Goal: Purchase product/service

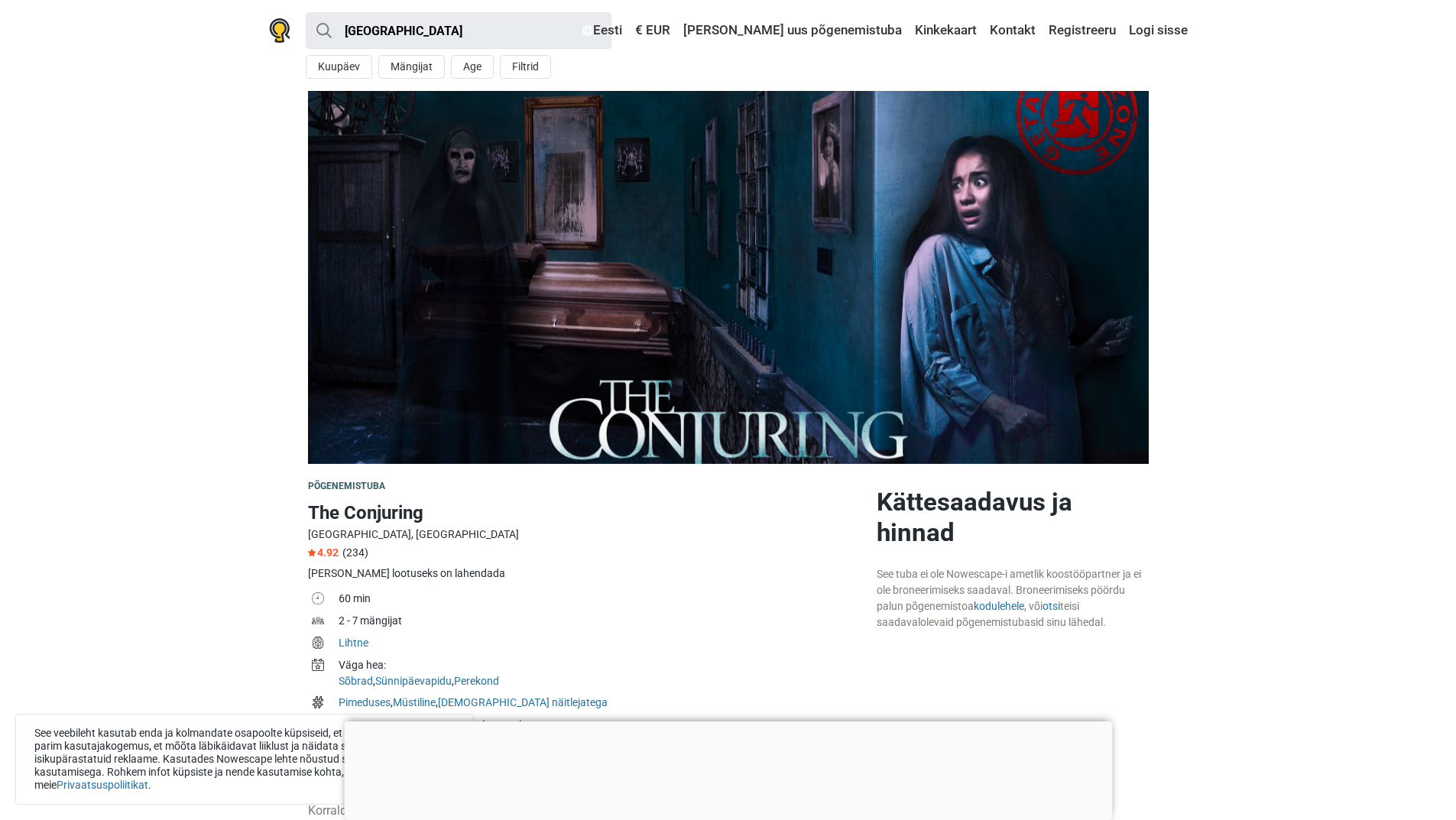
click at [946, 26] on link "Kinkekaart" at bounding box center [945, 30] width 70 height 27
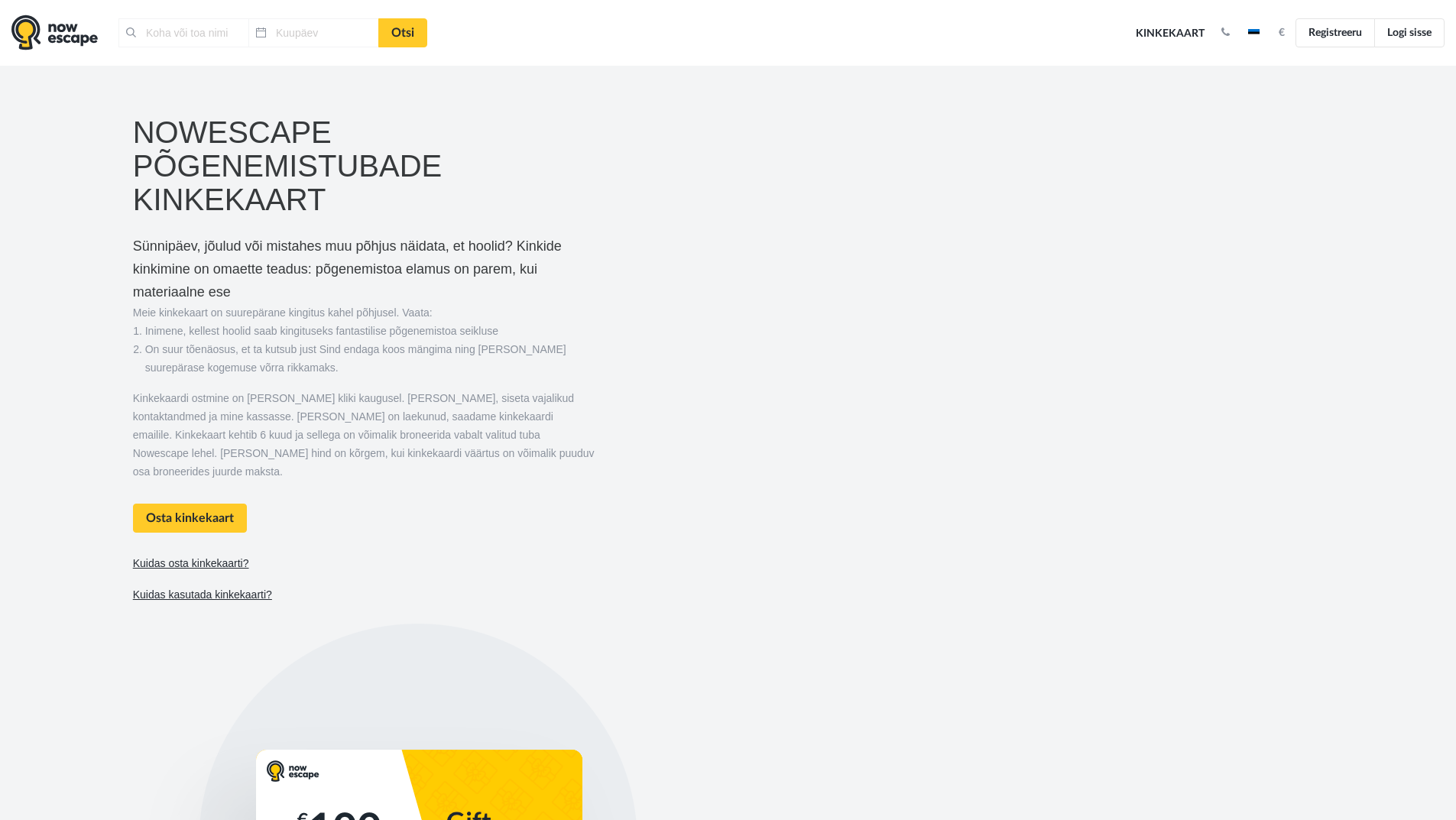
type input "Tallinn, Eesti"
type input "10.08.2025"
click at [72, 38] on img at bounding box center [55, 32] width 86 height 36
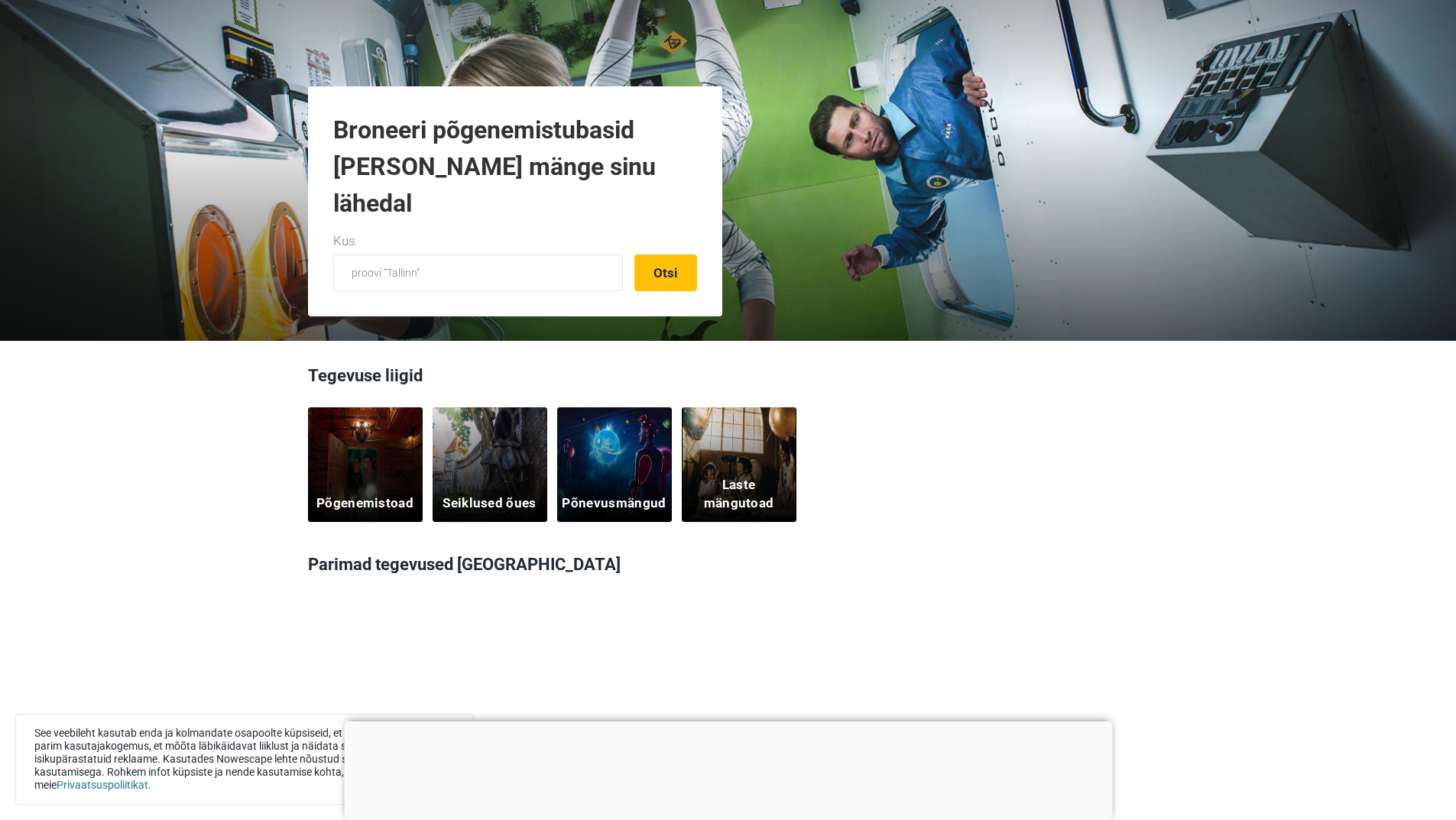
scroll to position [306, 0]
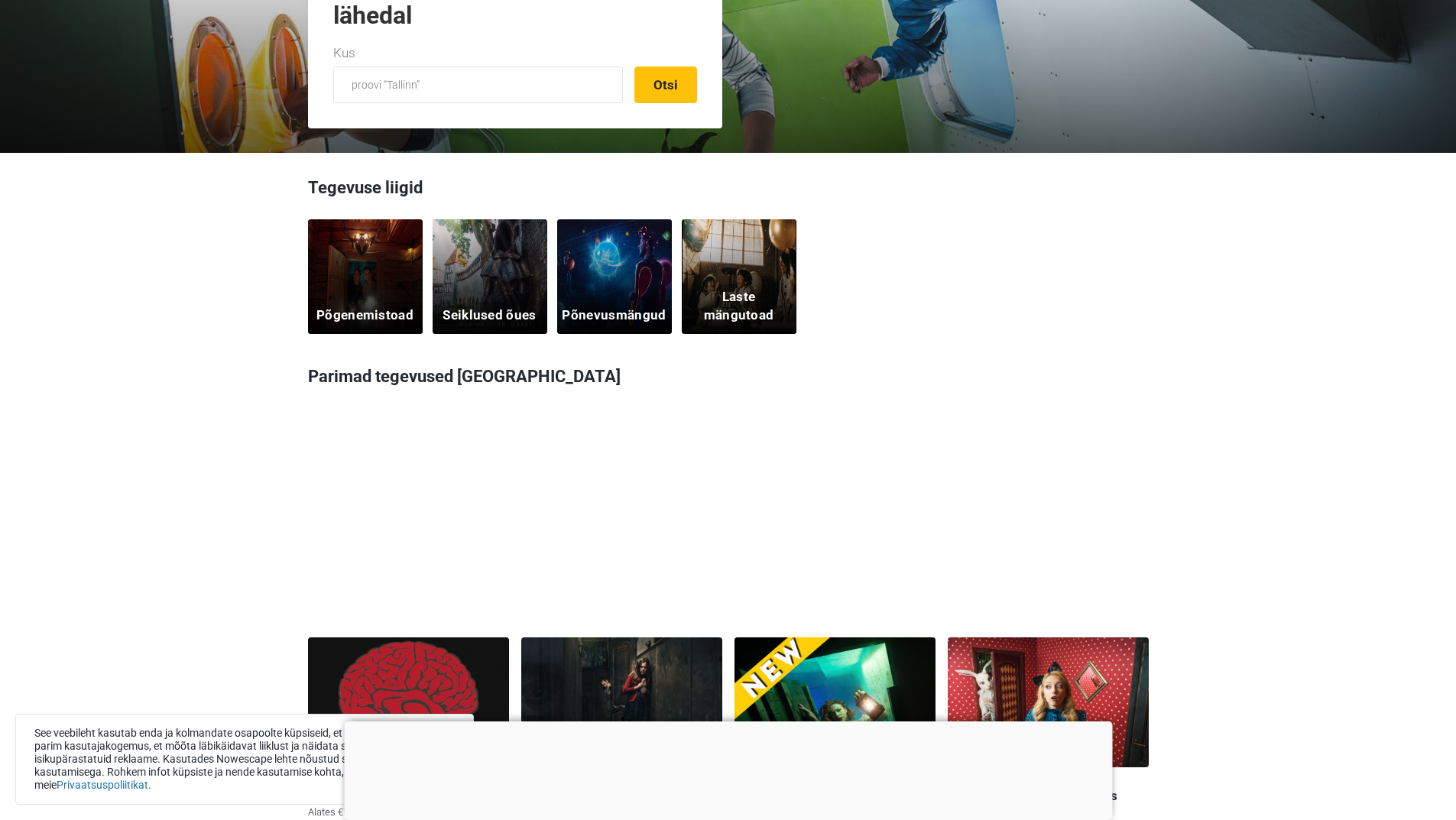
click at [361, 292] on div "Põgenemistoad" at bounding box center [365, 277] width 114 height 115
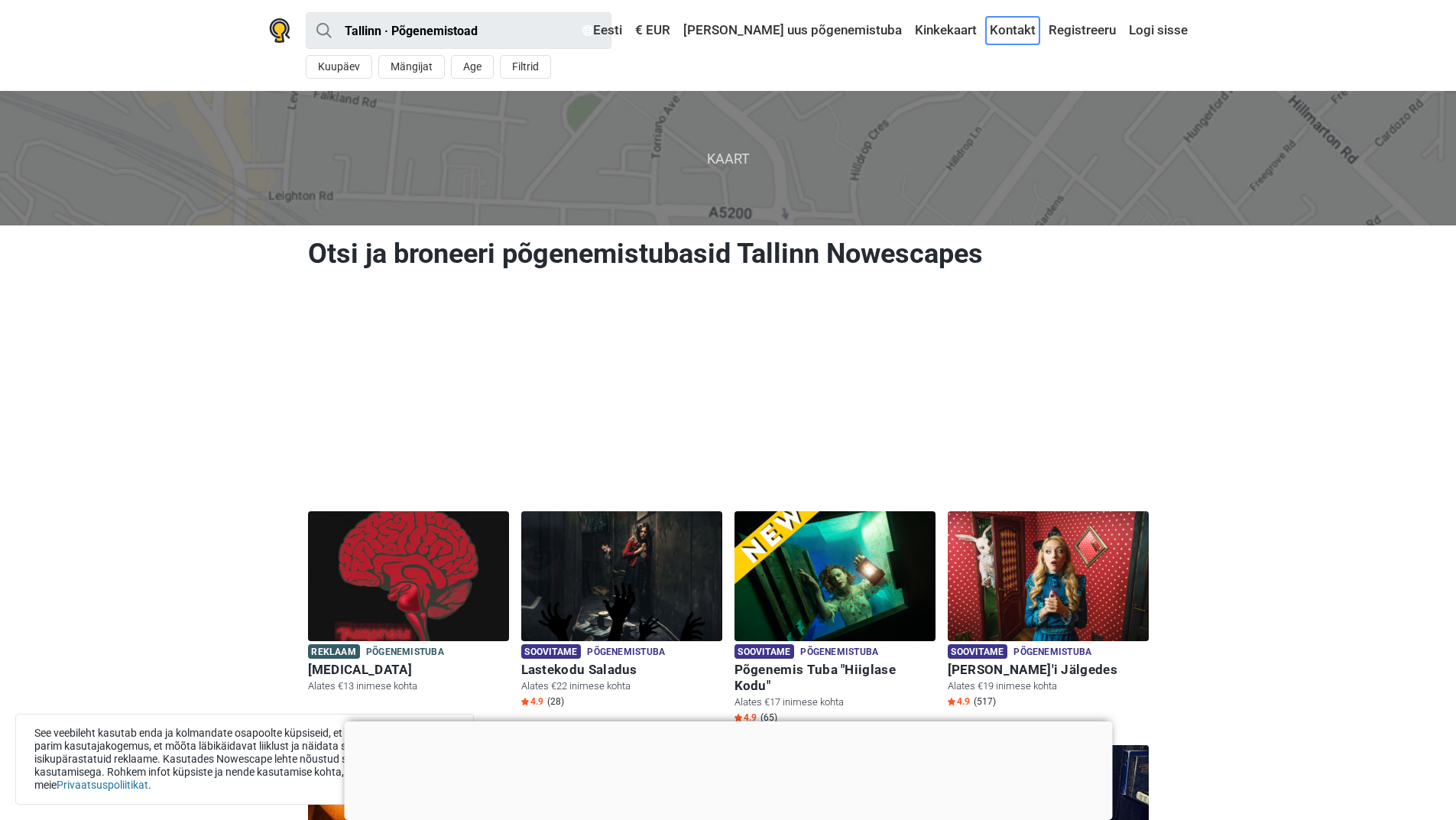
click at [1012, 27] on link "Kontakt" at bounding box center [1012, 30] width 54 height 27
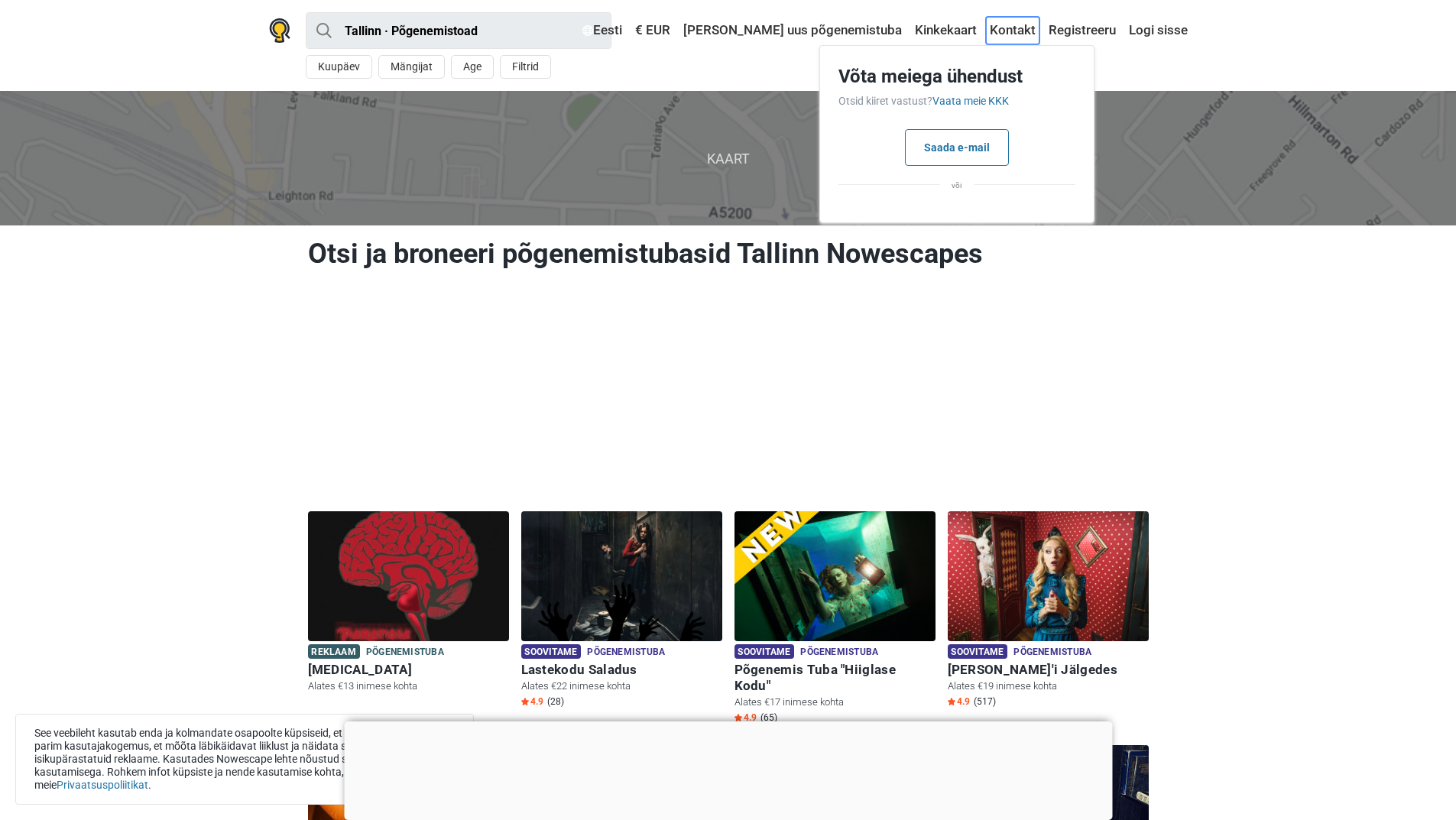
click at [1018, 26] on link "Kontakt" at bounding box center [1012, 30] width 54 height 27
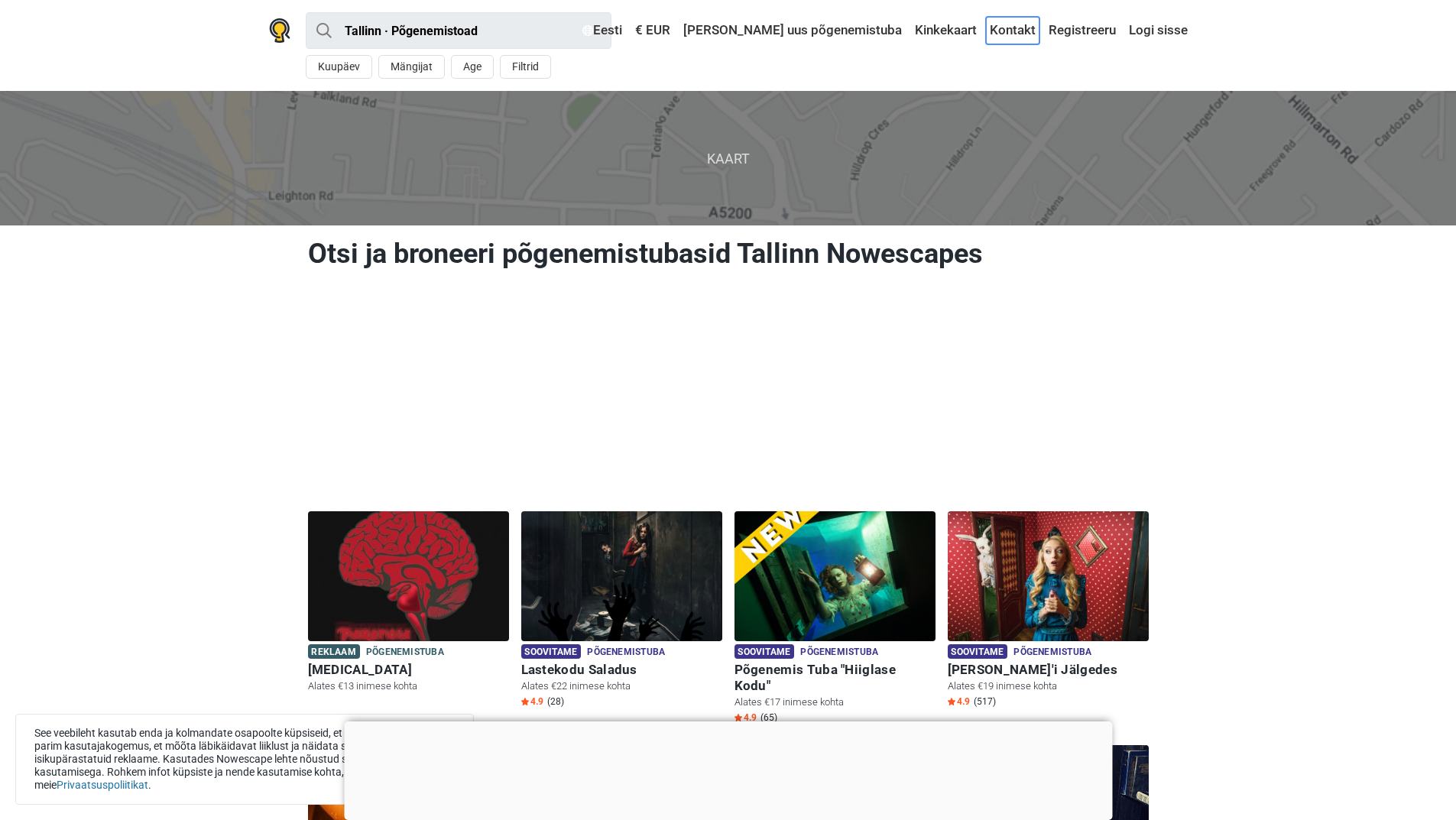
click at [1018, 26] on link "Kontakt" at bounding box center [1012, 30] width 54 height 27
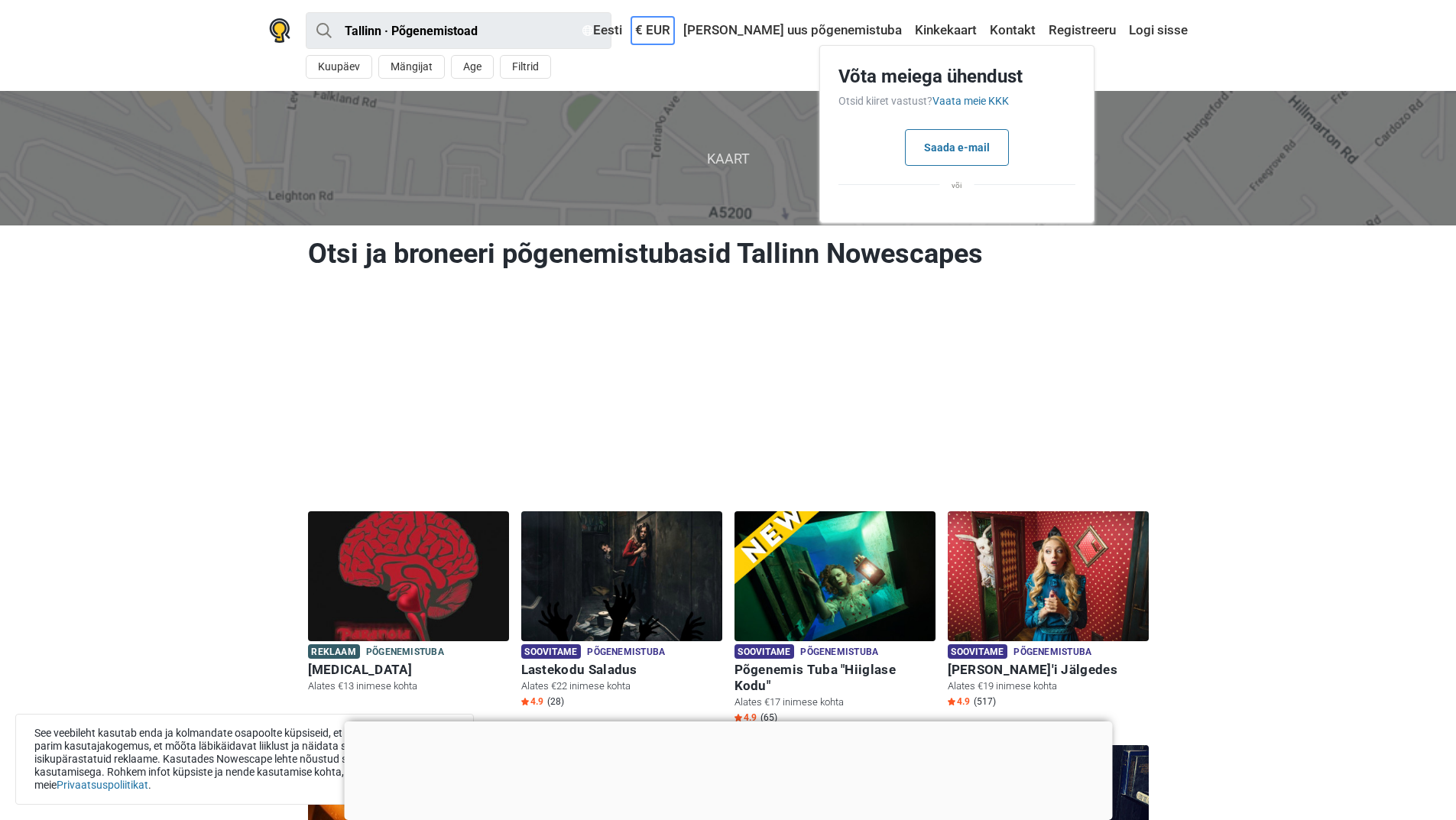
click at [674, 30] on link "€ EUR" at bounding box center [652, 30] width 43 height 27
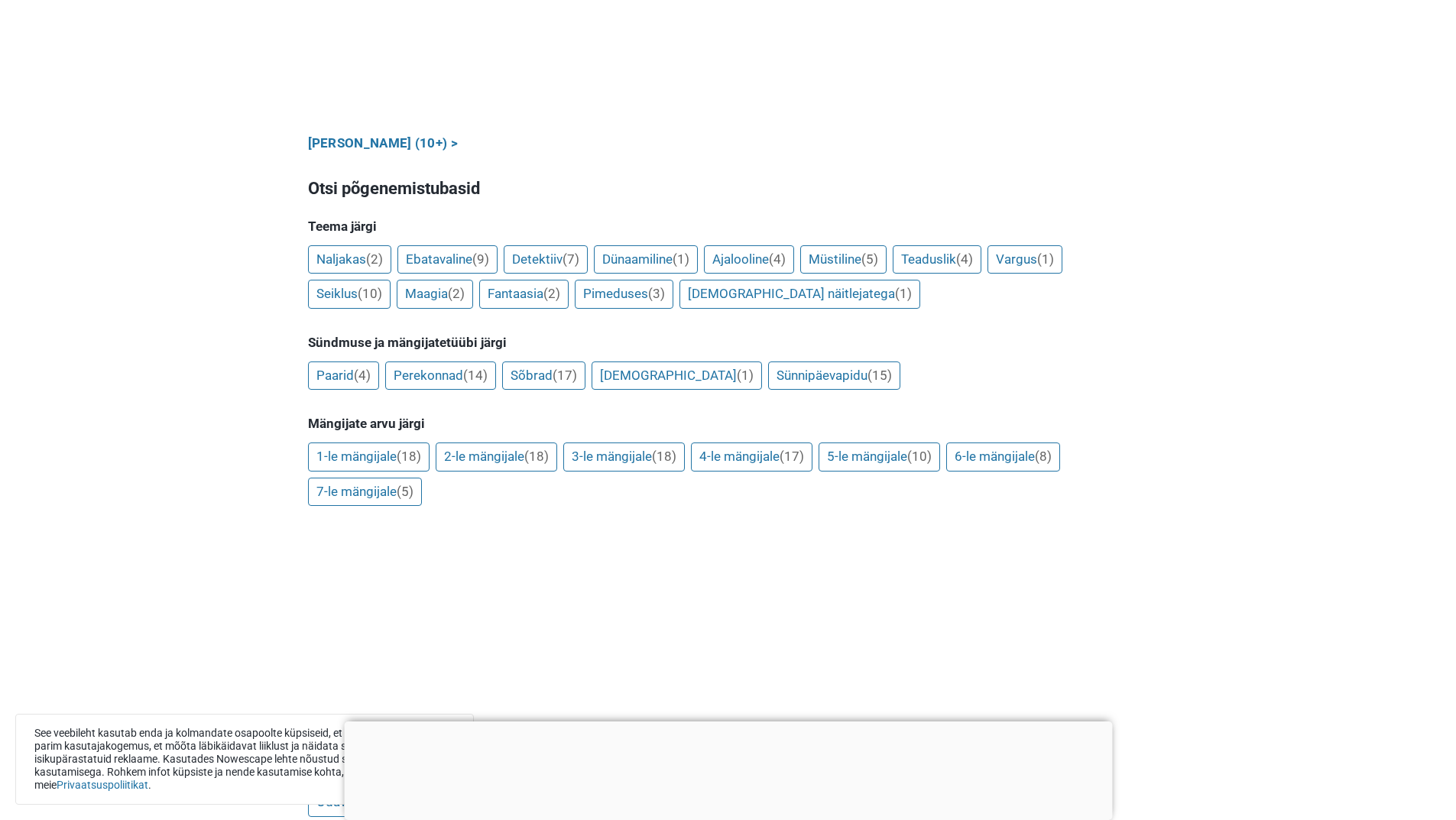
scroll to position [1223, 0]
